Goal: Task Accomplishment & Management: Manage account settings

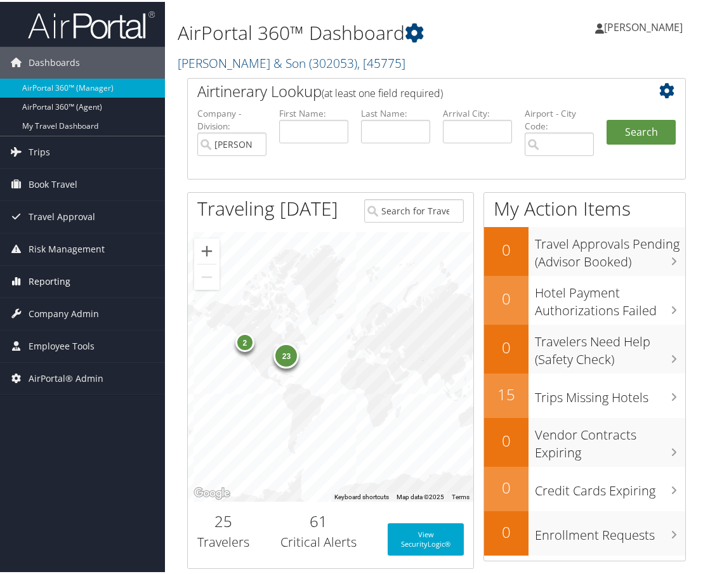
click at [58, 279] on span "Reporting" at bounding box center [50, 280] width 42 height 32
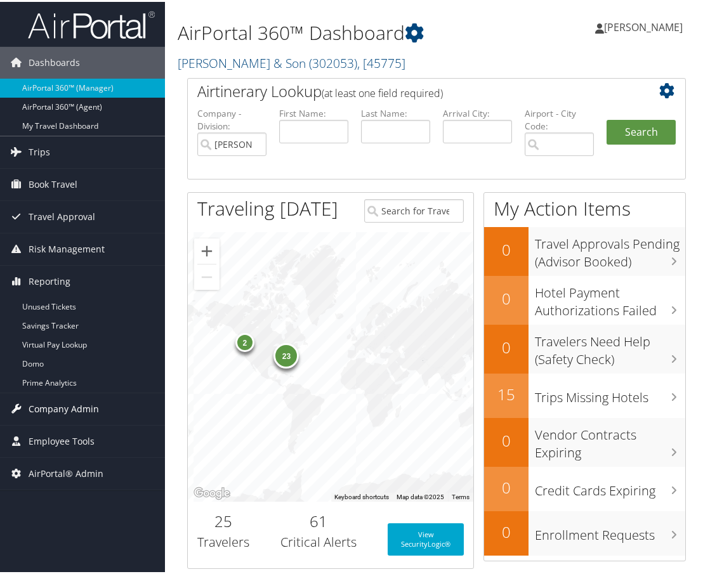
click at [71, 402] on span "Company Admin" at bounding box center [64, 408] width 70 height 32
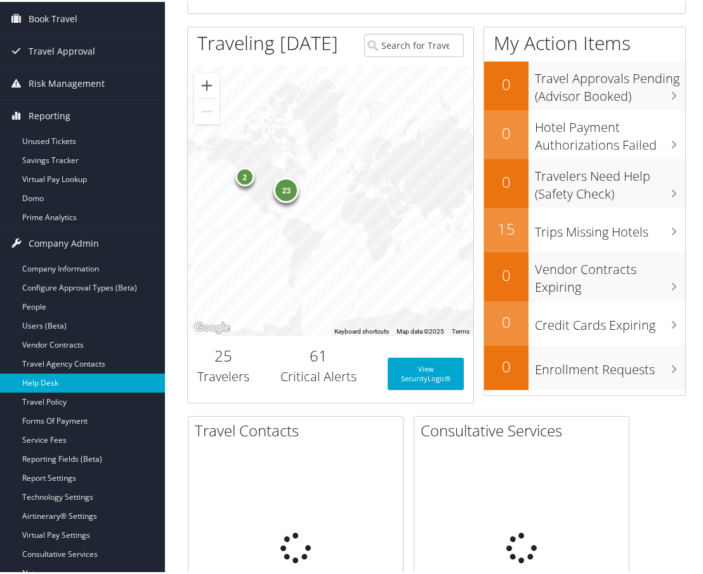
scroll to position [190, 0]
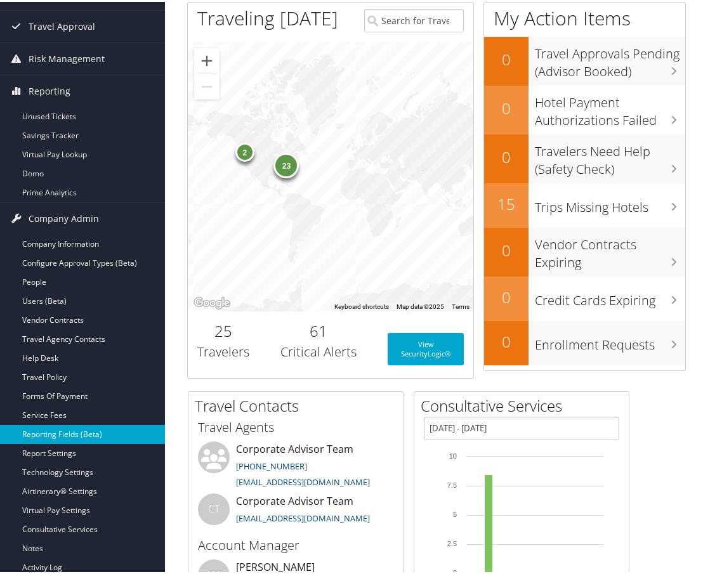
click at [63, 431] on link "Reporting Fields (Beta)" at bounding box center [82, 432] width 165 height 19
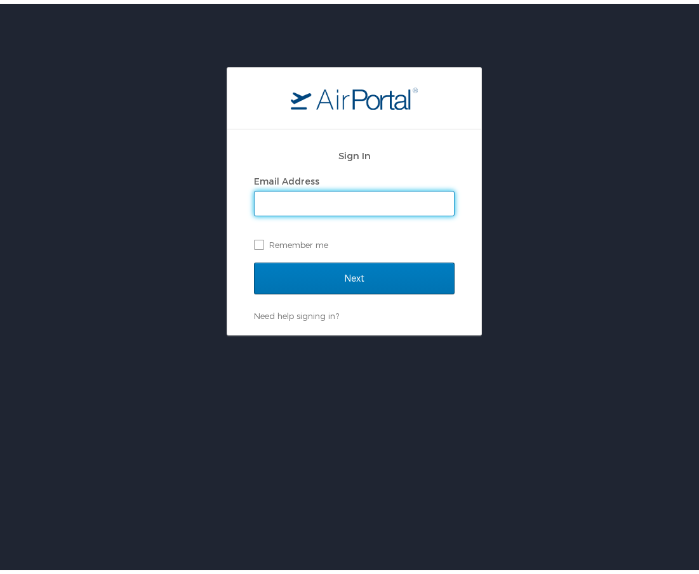
click at [345, 195] on input "Email Address" at bounding box center [353, 200] width 199 height 24
type input "emily.drees@cbtravel.com"
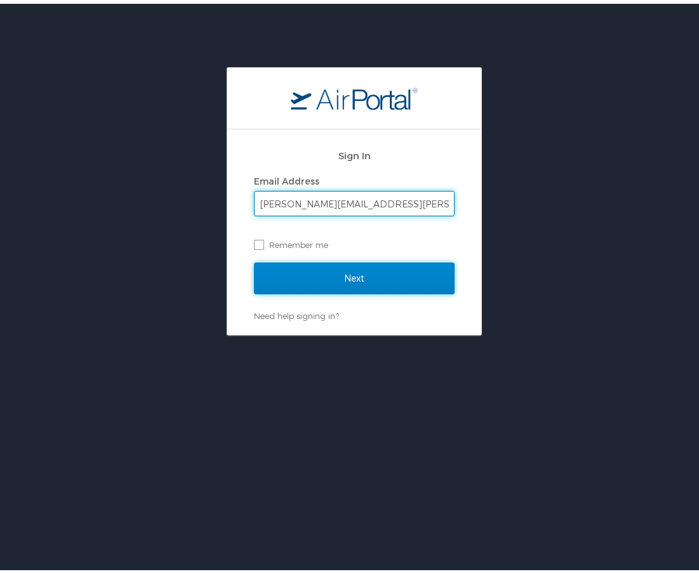
click at [353, 281] on input "Next" at bounding box center [354, 275] width 201 height 32
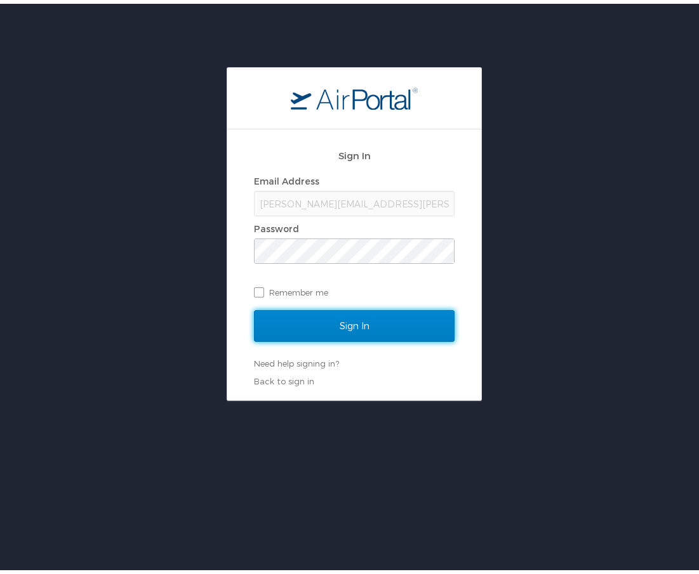
click at [357, 322] on input "Sign In" at bounding box center [354, 322] width 201 height 32
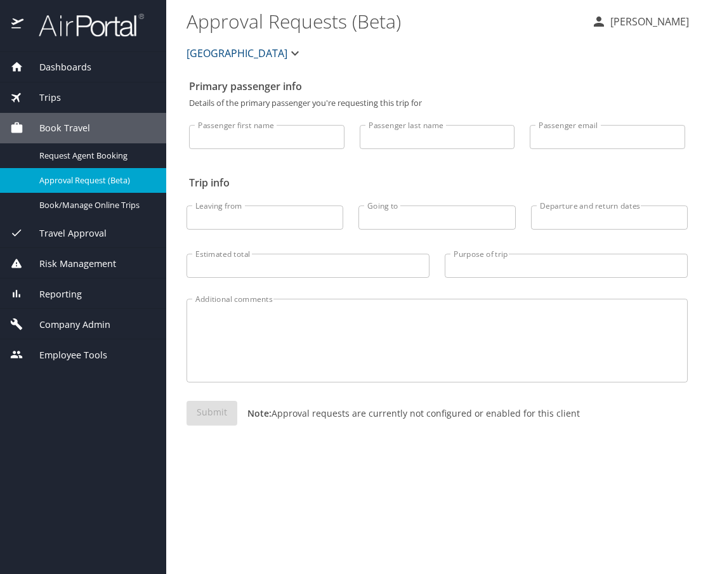
click at [232, 52] on span "[GEOGRAPHIC_DATA]" at bounding box center [237, 53] width 101 height 18
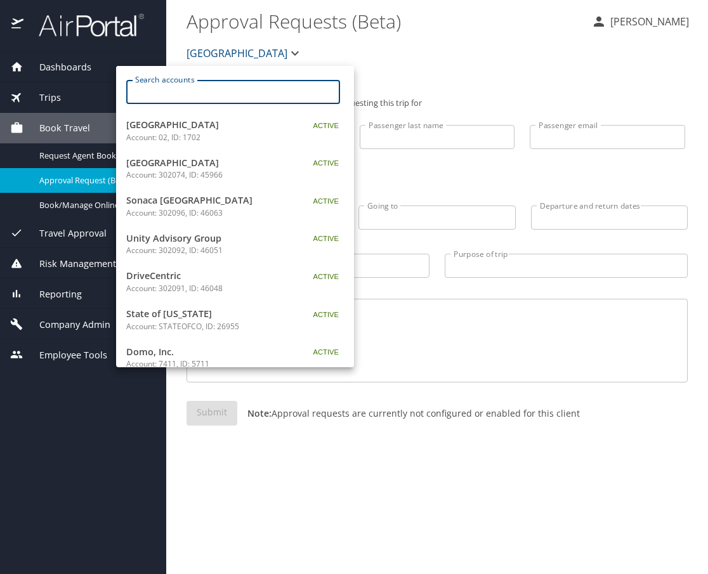
click at [225, 81] on input "Search accounts" at bounding box center [238, 92] width 206 height 24
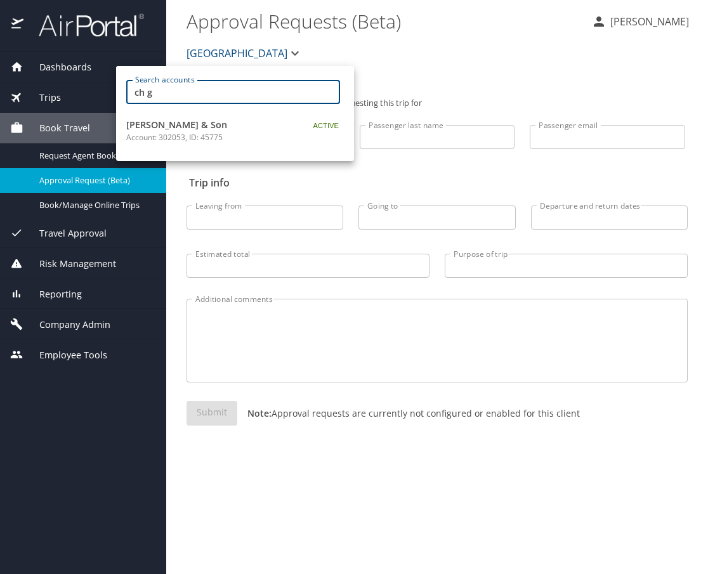
type input "ch g"
click at [205, 129] on span "[PERSON_NAME] & Son" at bounding box center [205, 125] width 159 height 14
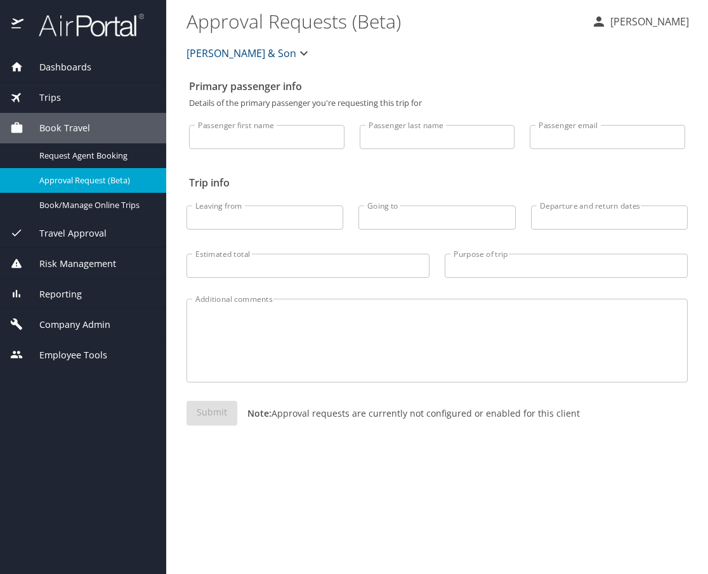
click at [76, 332] on div "Company Admin" at bounding box center [83, 324] width 166 height 30
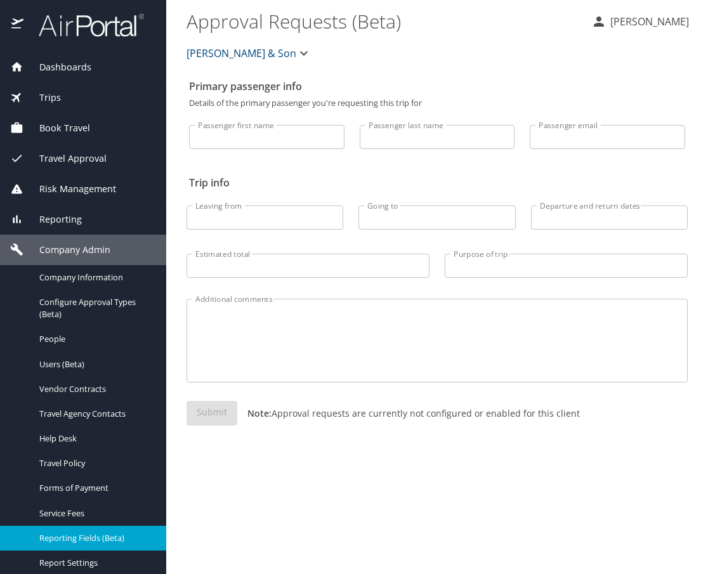
click at [103, 539] on span "Reporting Fields (Beta)" at bounding box center [95, 538] width 112 height 12
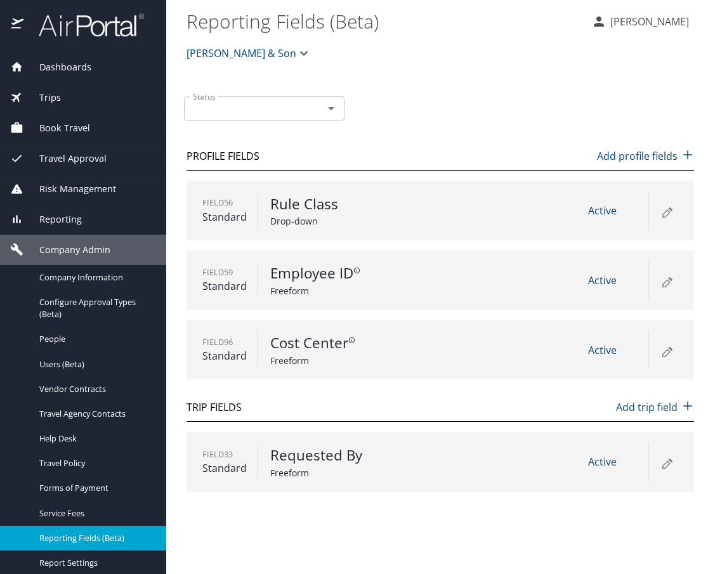
click at [664, 350] on icon at bounding box center [666, 350] width 15 height 15
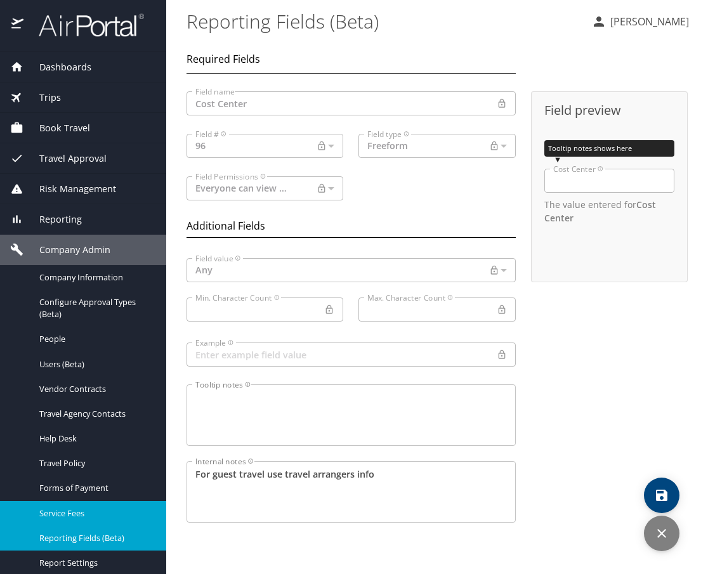
click at [93, 517] on span "Service Fees" at bounding box center [95, 514] width 112 height 12
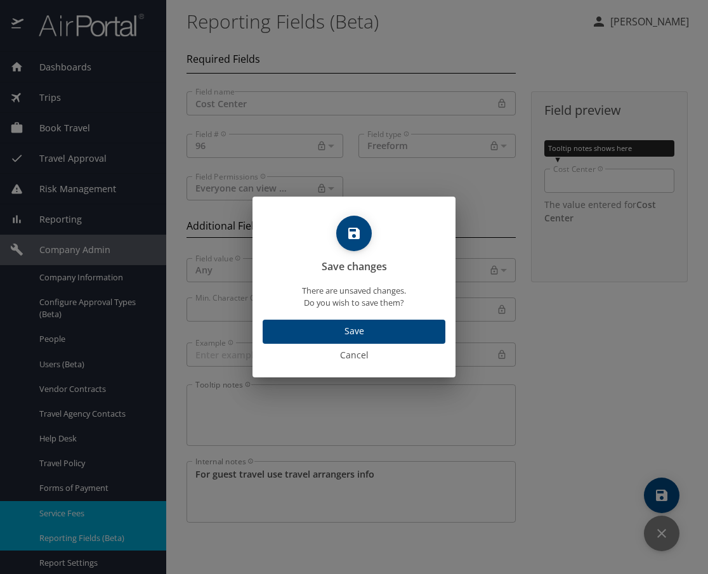
click at [359, 348] on span "Cancel" at bounding box center [354, 356] width 193 height 16
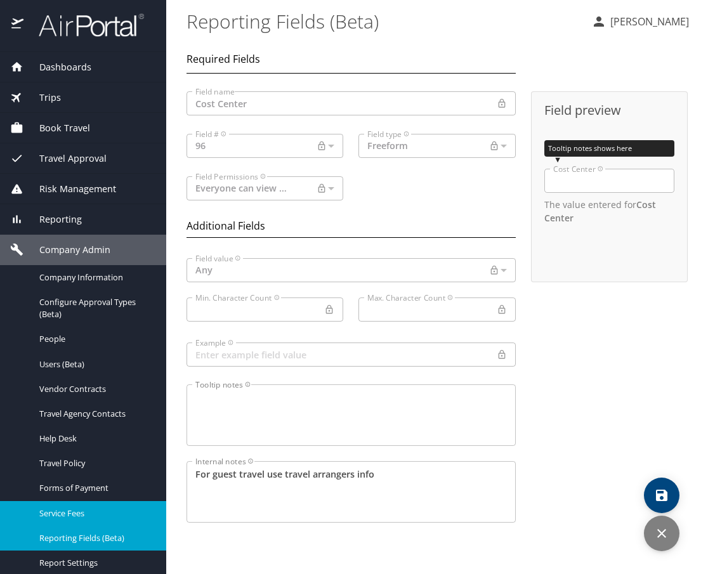
click at [658, 532] on icon "discard" at bounding box center [661, 533] width 15 height 15
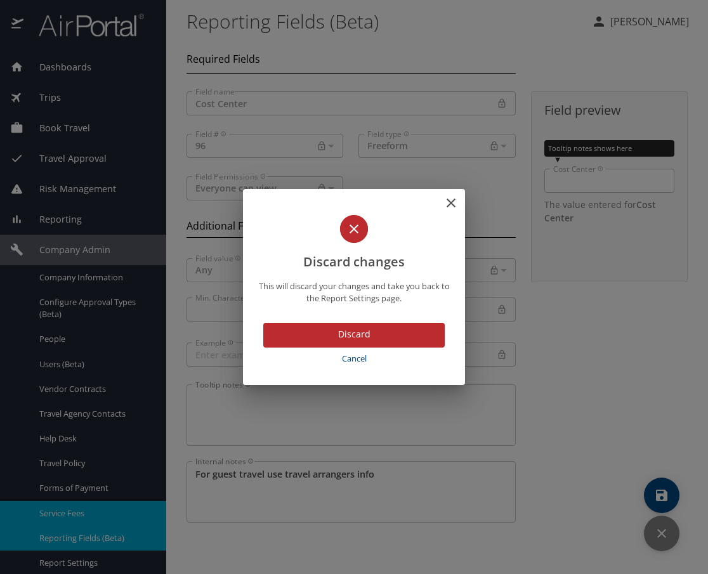
click at [371, 332] on span "Discard" at bounding box center [353, 335] width 161 height 16
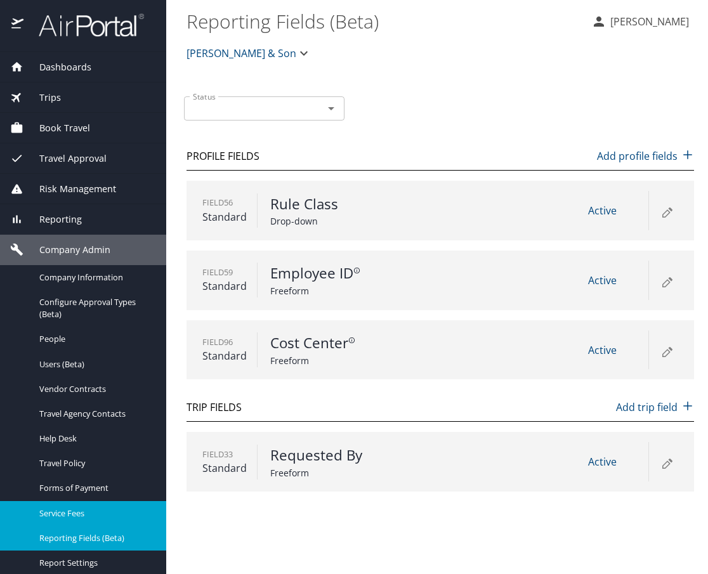
click at [79, 515] on span "Service Fees" at bounding box center [95, 514] width 112 height 12
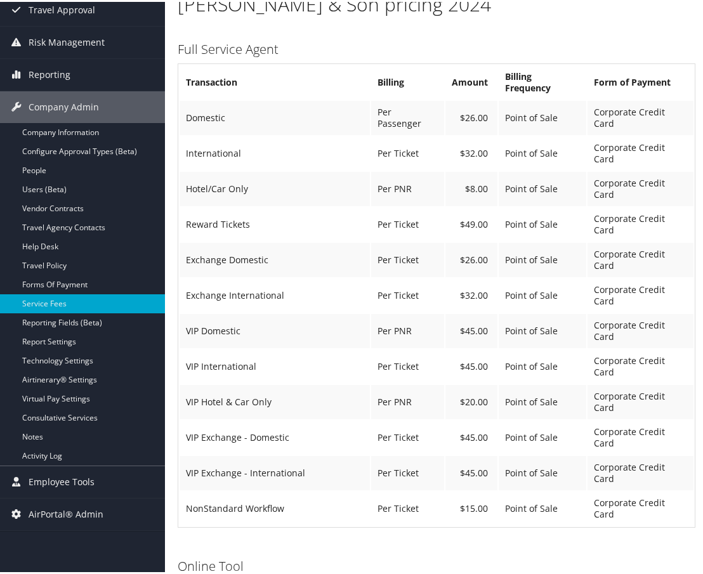
scroll to position [127, 0]
